Goal: Information Seeking & Learning: Learn about a topic

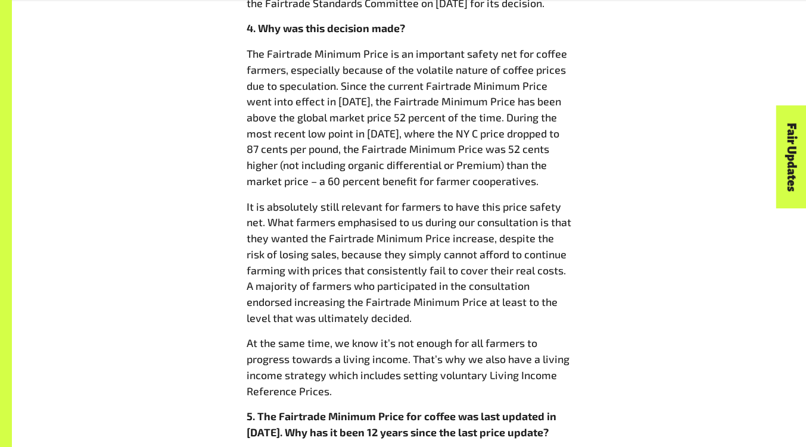
scroll to position [1228, 0]
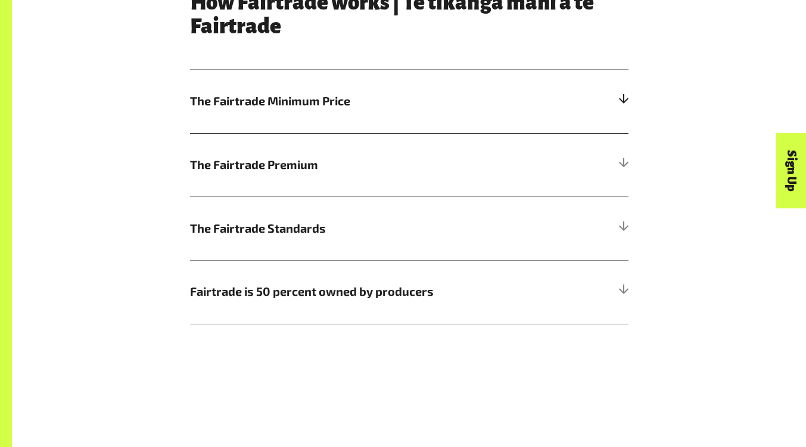
scroll to position [649, 0]
click at [316, 125] on h5 "The Fairtrade Minimum Price" at bounding box center [409, 101] width 439 height 64
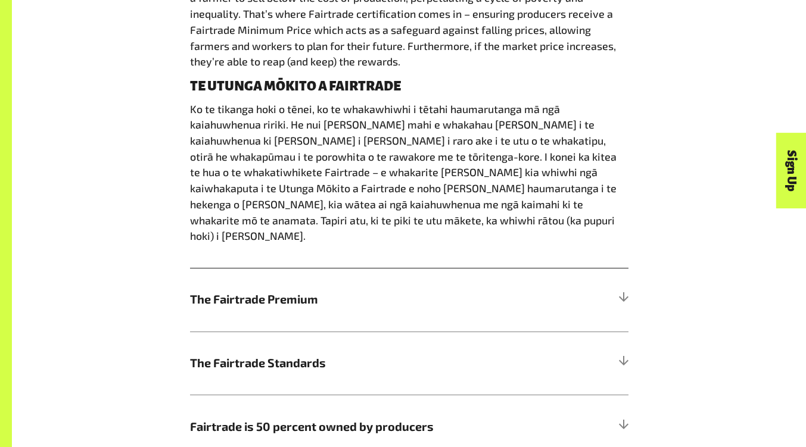
scroll to position [808, 0]
click at [419, 292] on span "The Fairtrade Premium" at bounding box center [354, 299] width 329 height 18
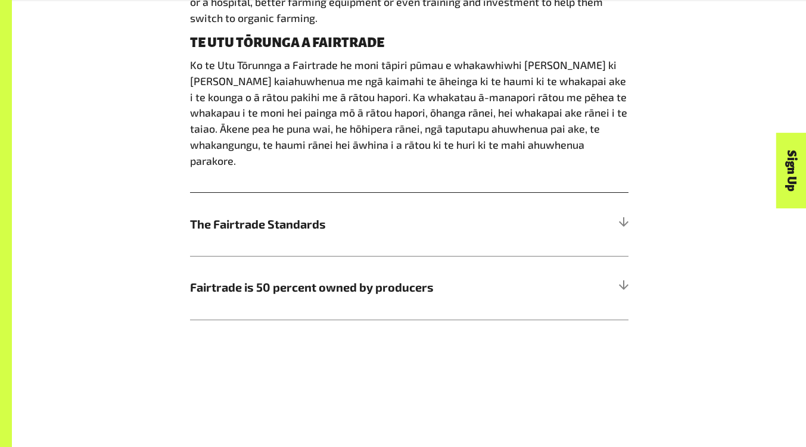
scroll to position [915, 0]
click at [360, 225] on h5 "The Fairtrade Standards" at bounding box center [409, 224] width 439 height 64
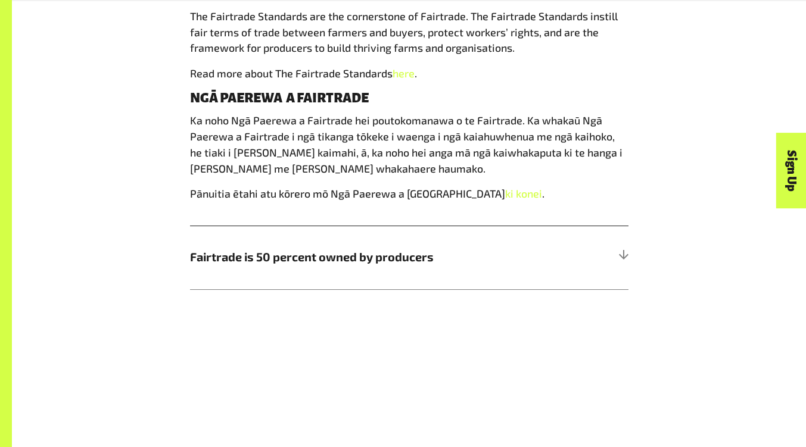
scroll to position [901, 0]
click at [374, 274] on h5 "Fairtrade is 50 percent owned by producers" at bounding box center [409, 257] width 439 height 64
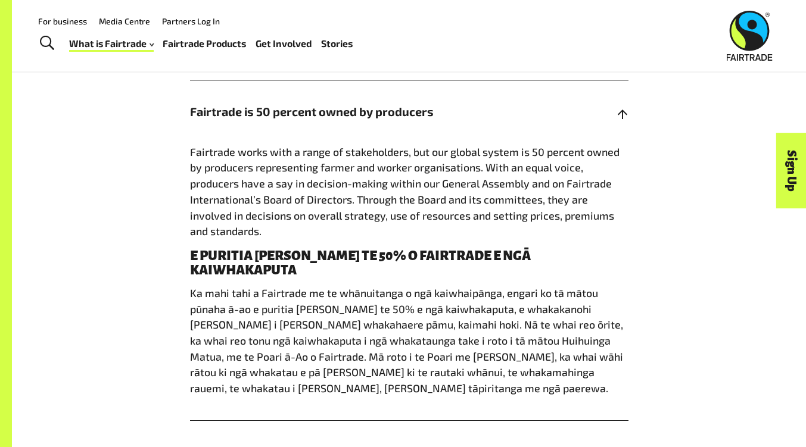
scroll to position [831, 0]
